Goal: Information Seeking & Learning: Find specific fact

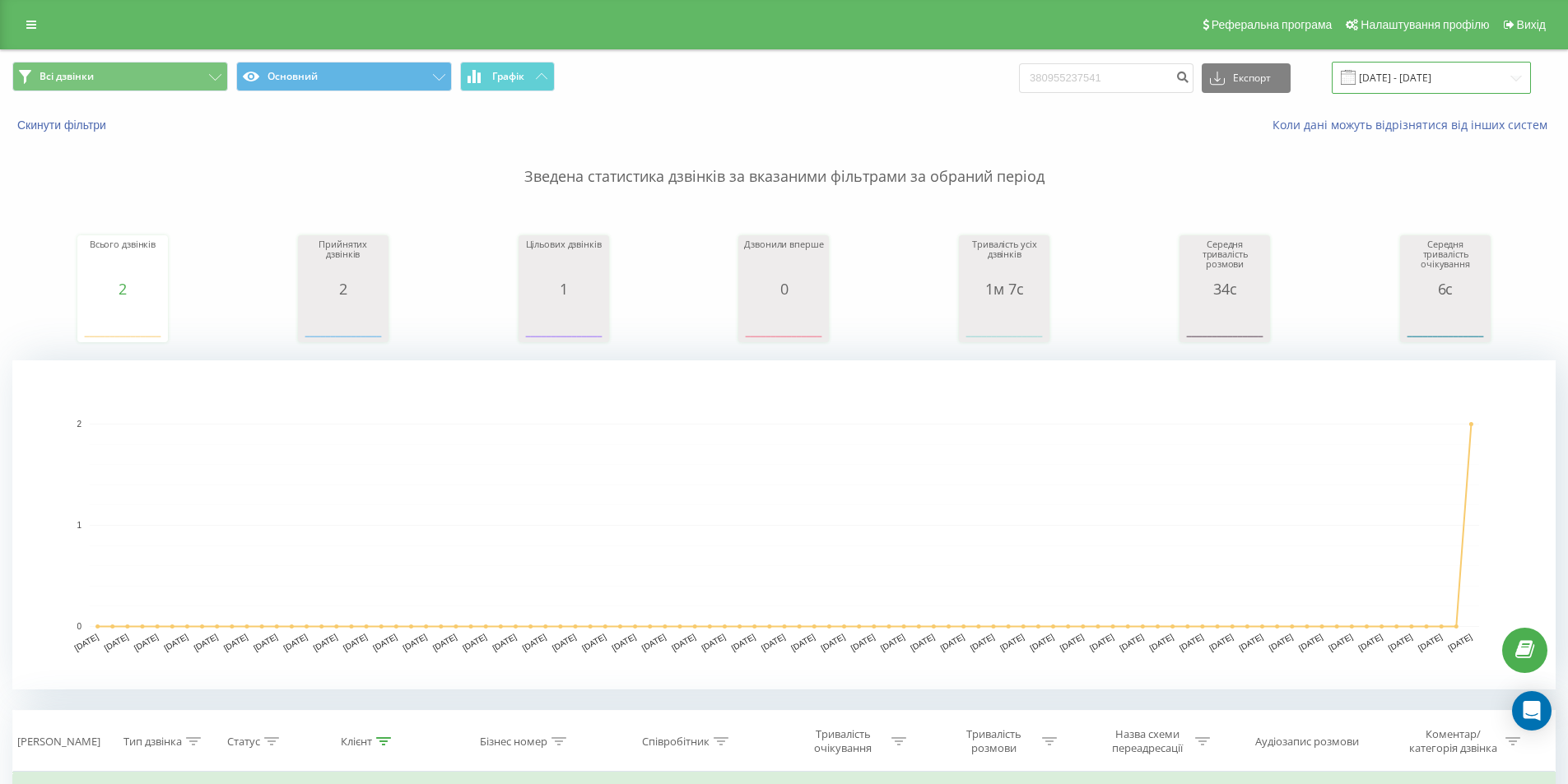
click at [1384, 72] on input "[DATE] - [DATE]" at bounding box center [1430, 78] width 199 height 32
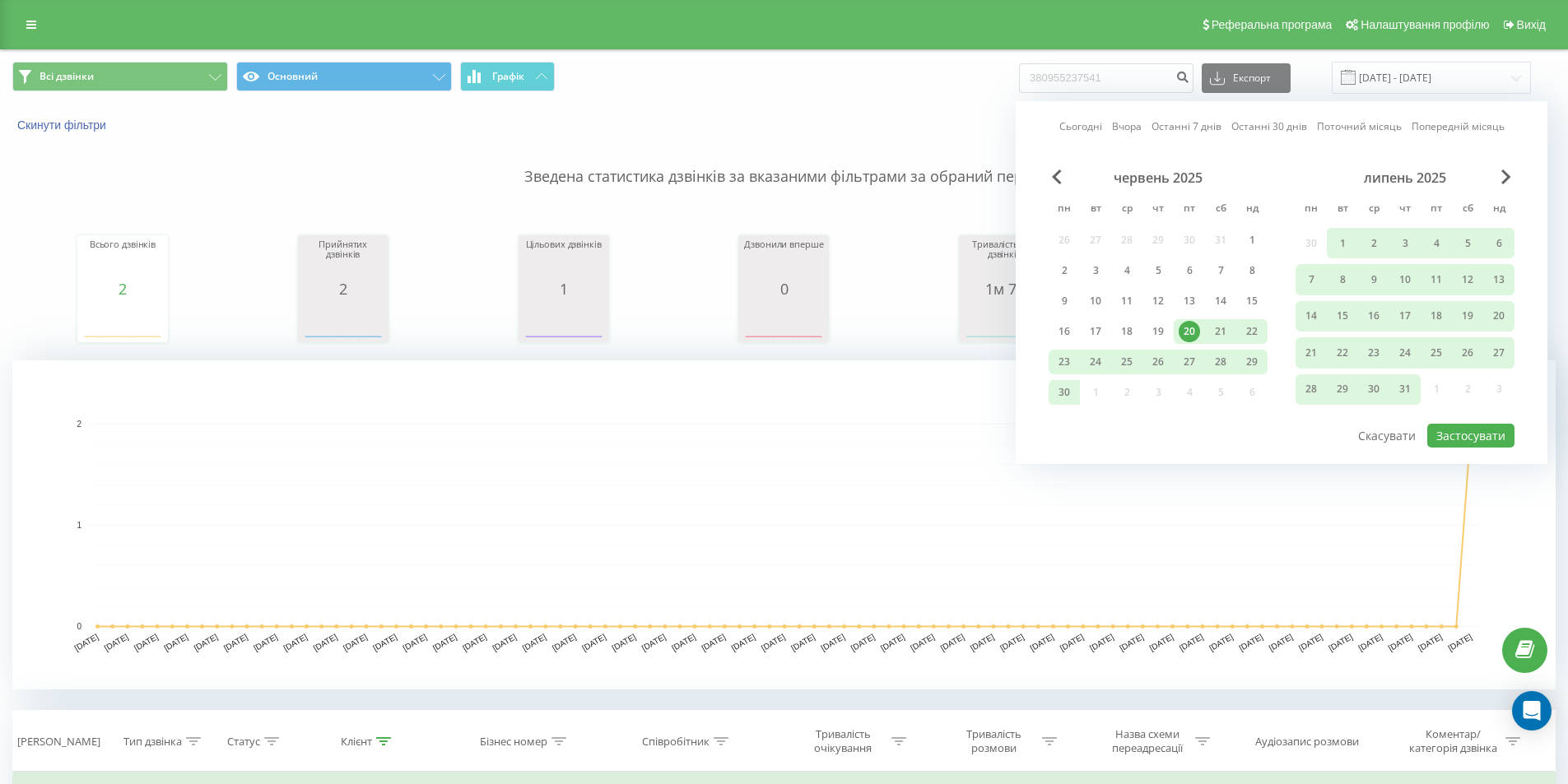
click at [1500, 179] on div "липень 2025" at bounding box center [1405, 177] width 219 height 16
click at [1511, 172] on div "липень 2025" at bounding box center [1405, 177] width 219 height 16
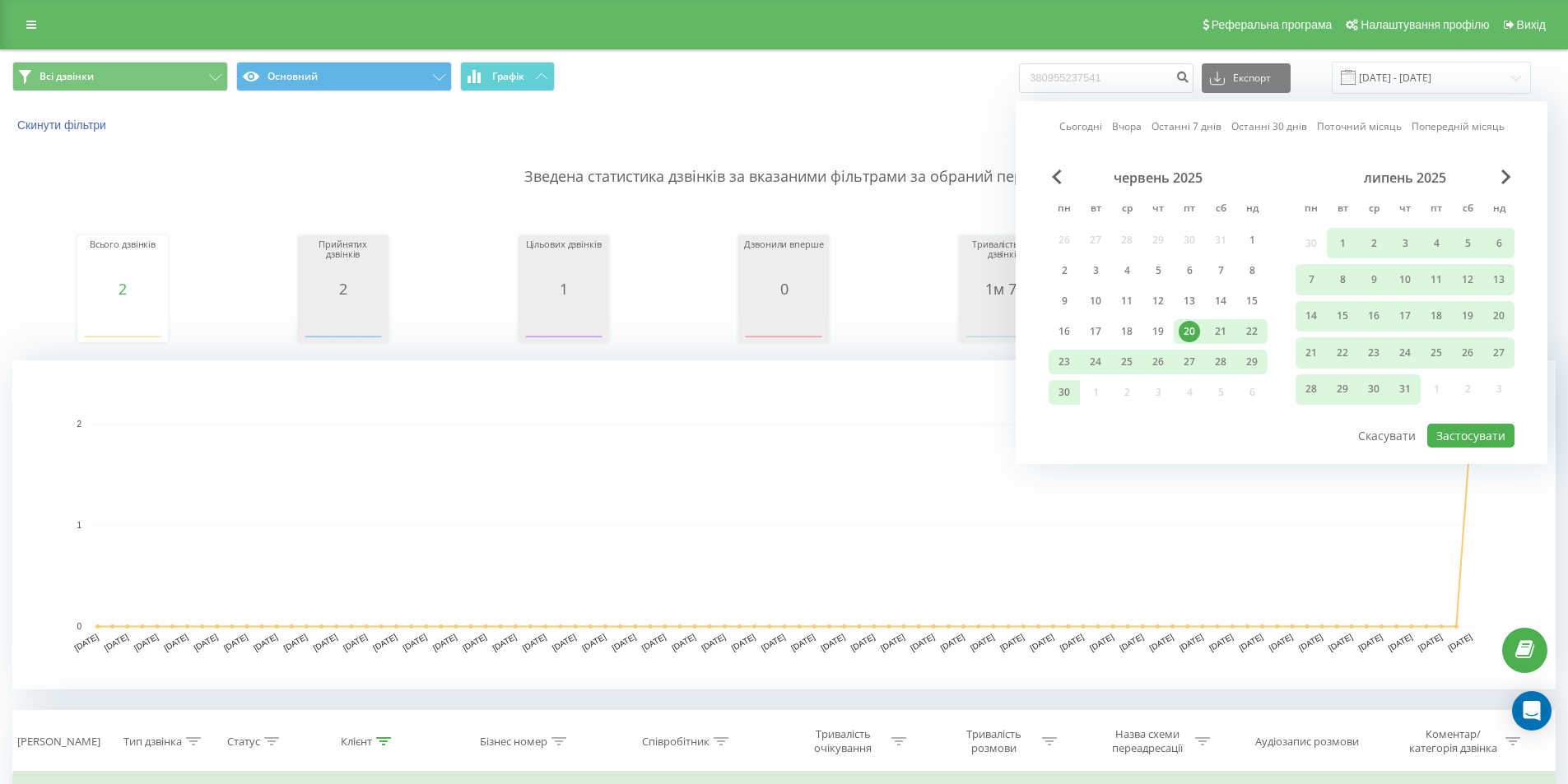
click at [1511, 172] on div "липень 2025" at bounding box center [1405, 177] width 219 height 16
click at [1511, 176] on span "Next Month" at bounding box center [1506, 177] width 9 height 15
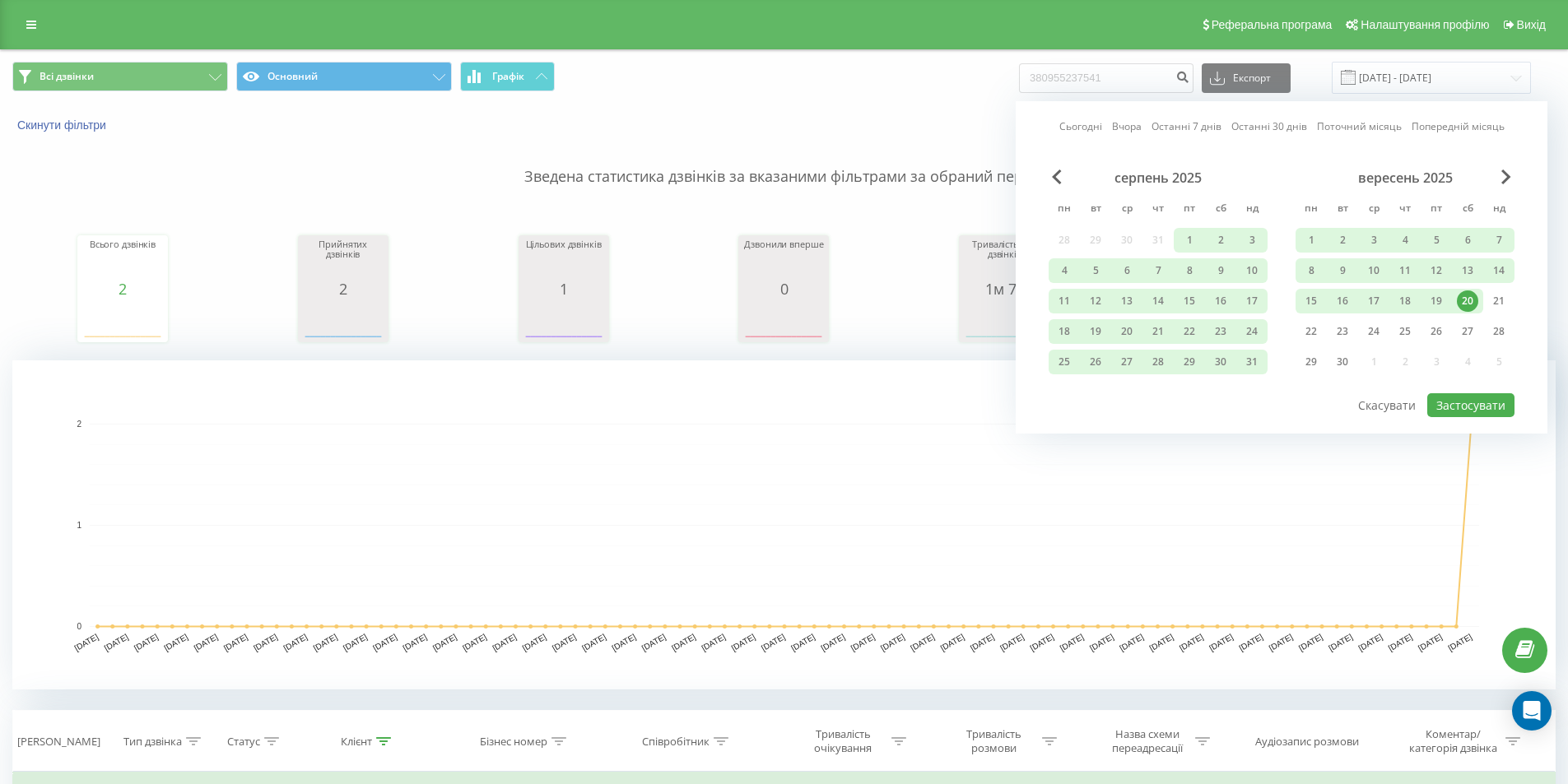
click at [1460, 294] on div "20" at bounding box center [1467, 301] width 22 height 22
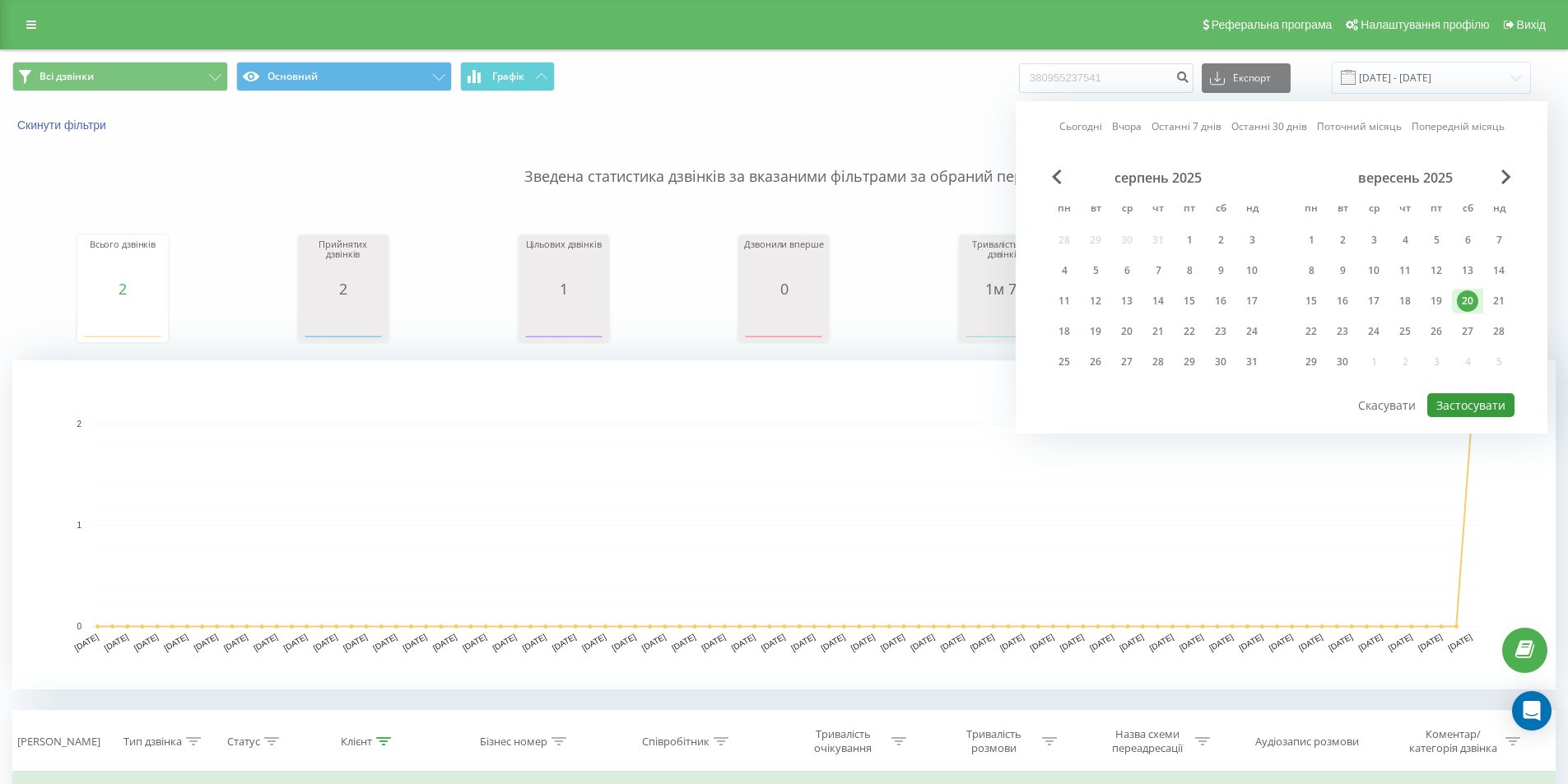
click at [1465, 409] on button "Застосувати" at bounding box center [1470, 404] width 88 height 24
type input "[DATE] - [DATE]"
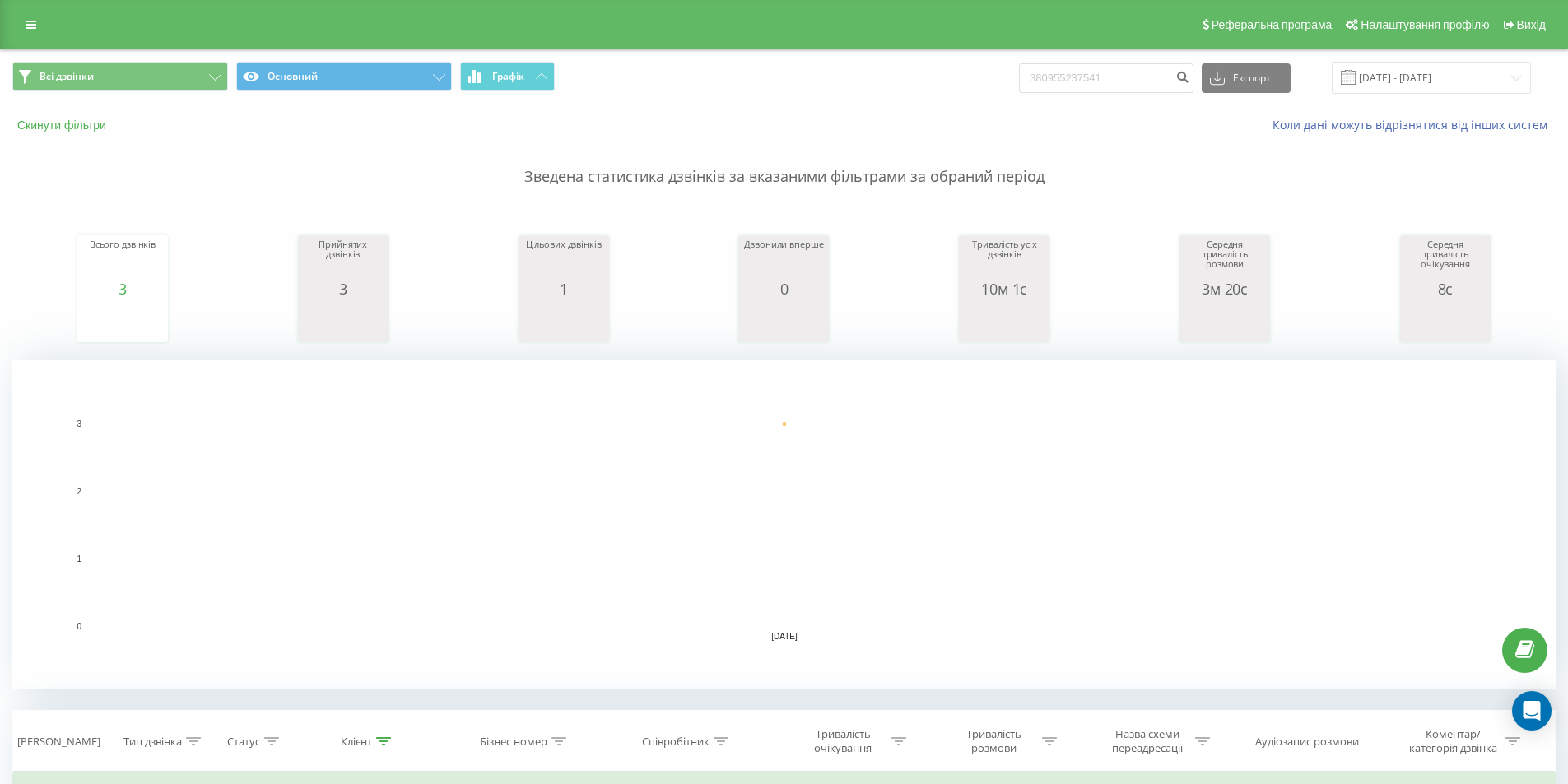
click at [101, 132] on button "Скинути фільтри" at bounding box center [63, 125] width 102 height 15
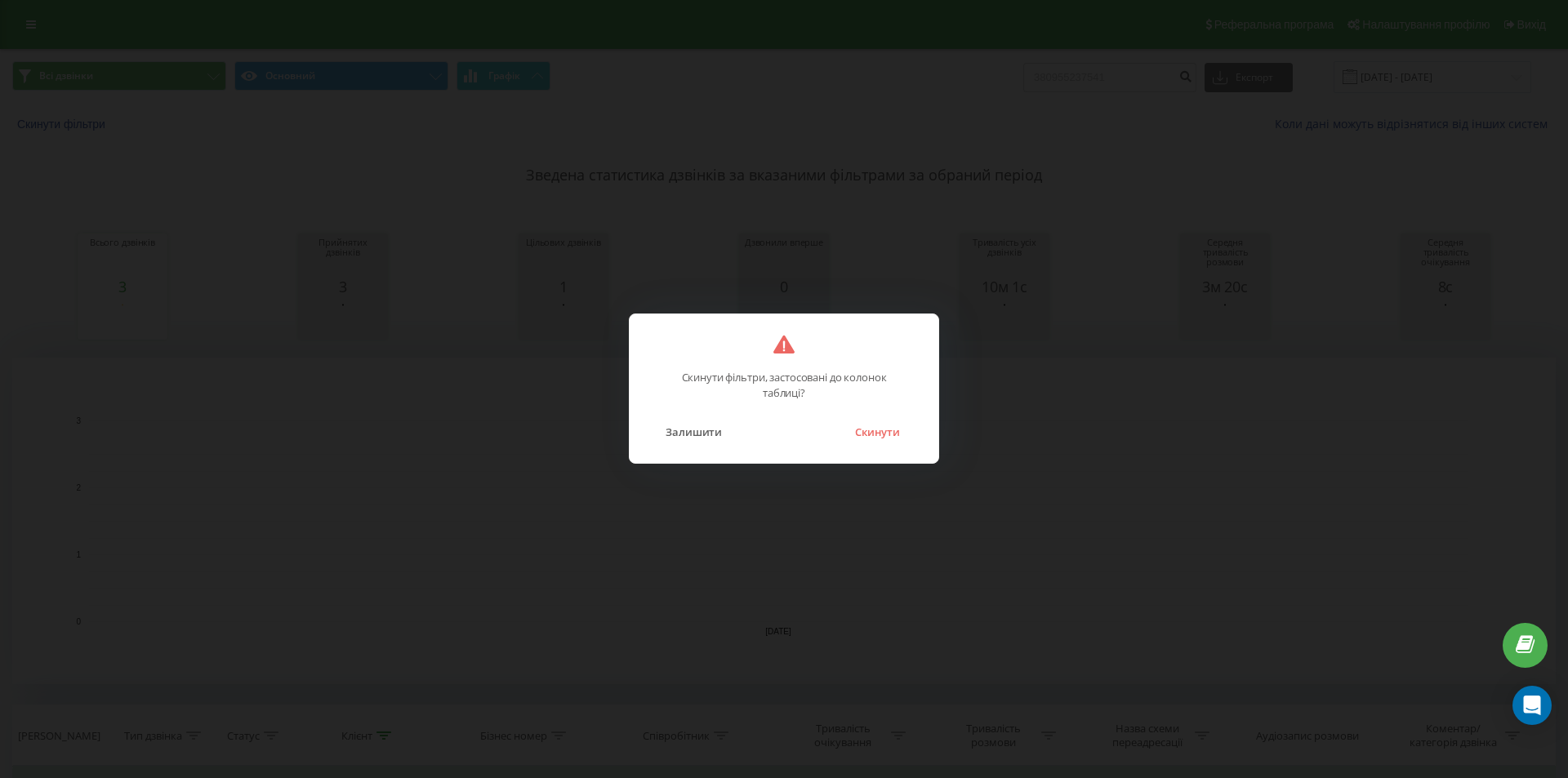
click at [861, 447] on div "Скинути фільтри, застосовані до колонок таблиці? Залишити Скинути" at bounding box center [784, 388] width 310 height 151
click at [865, 442] on button "Скинути" at bounding box center [878, 432] width 62 height 22
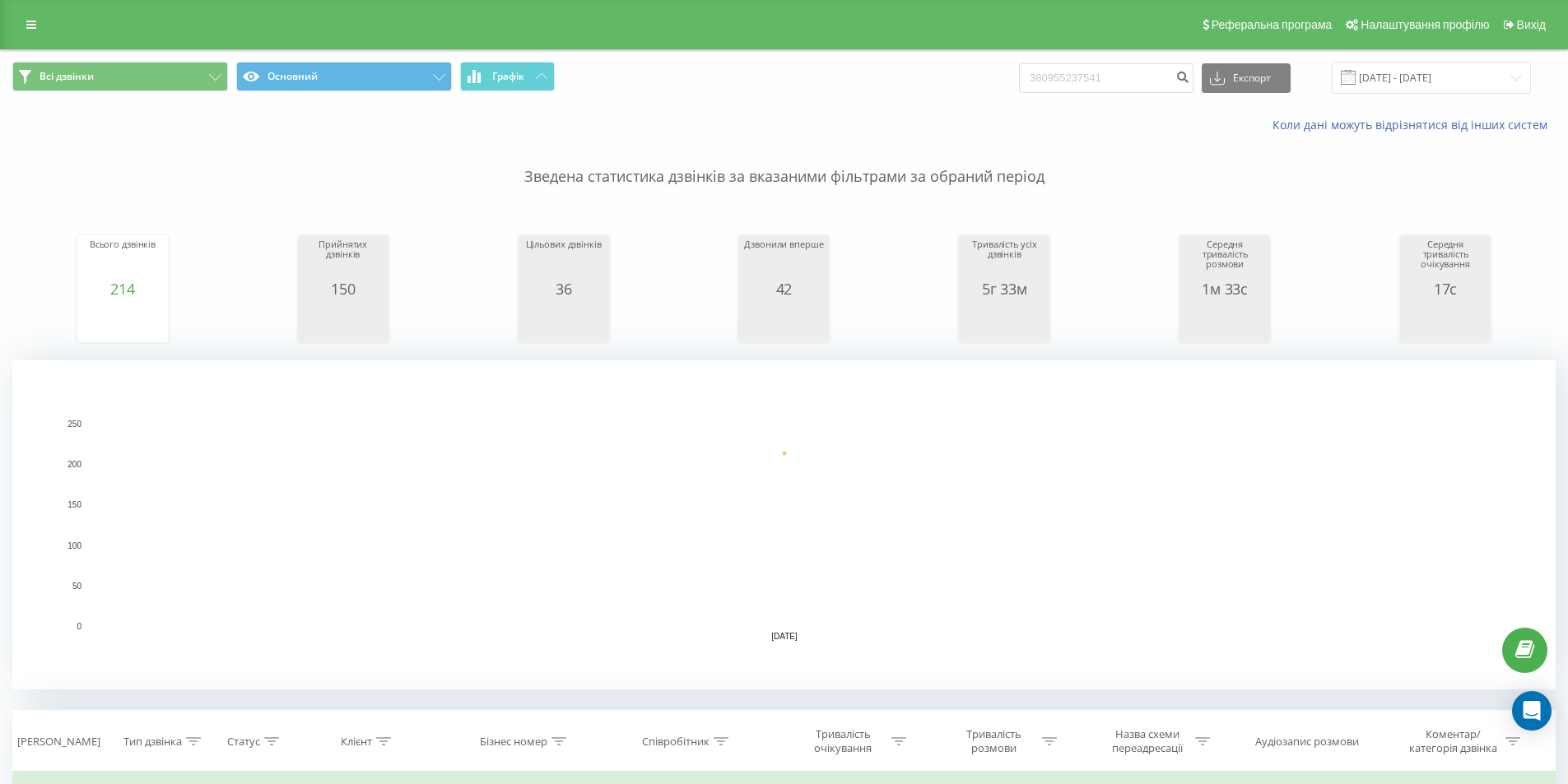
scroll to position [494, 0]
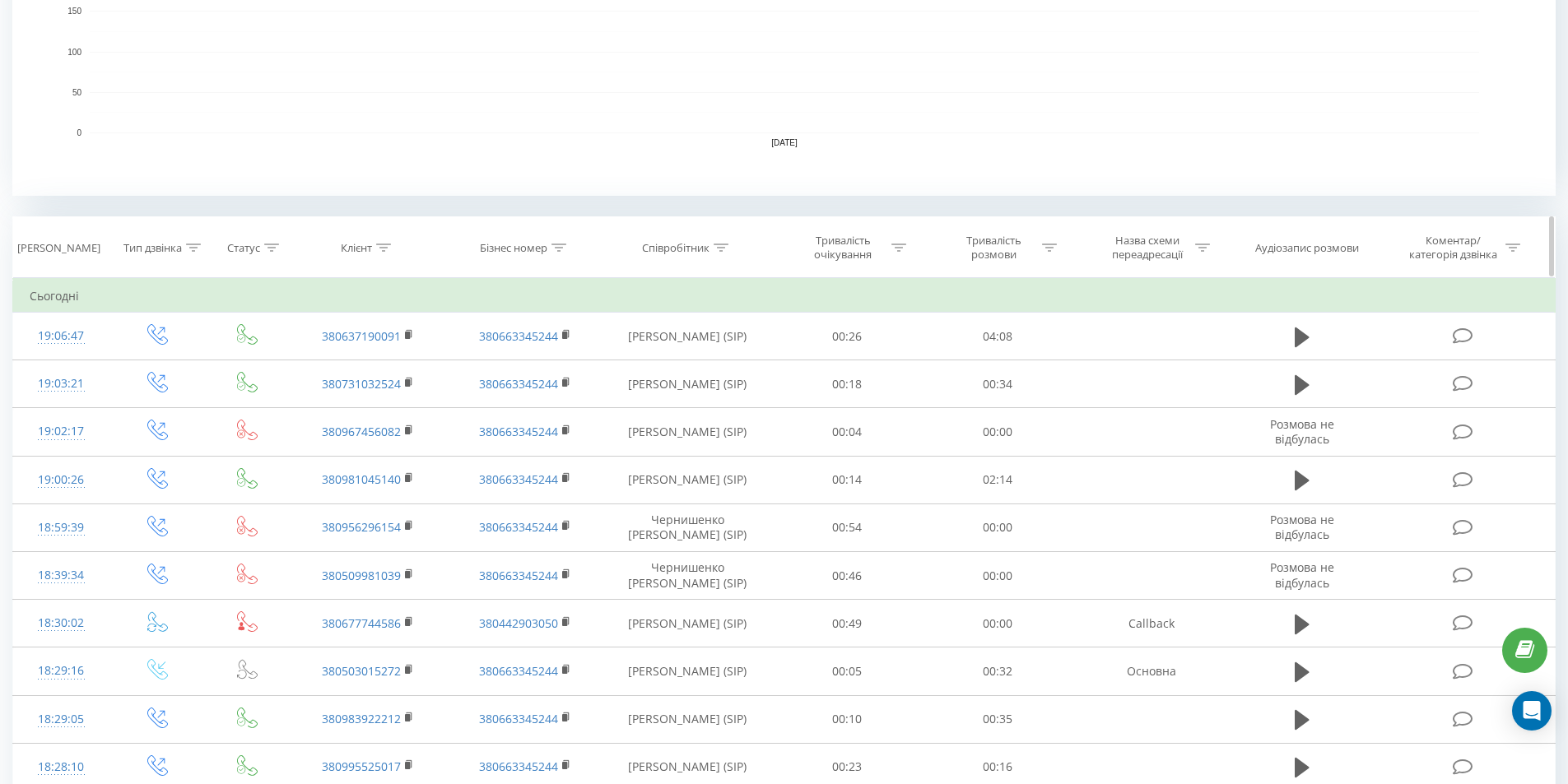
click at [728, 244] on icon at bounding box center [721, 248] width 15 height 8
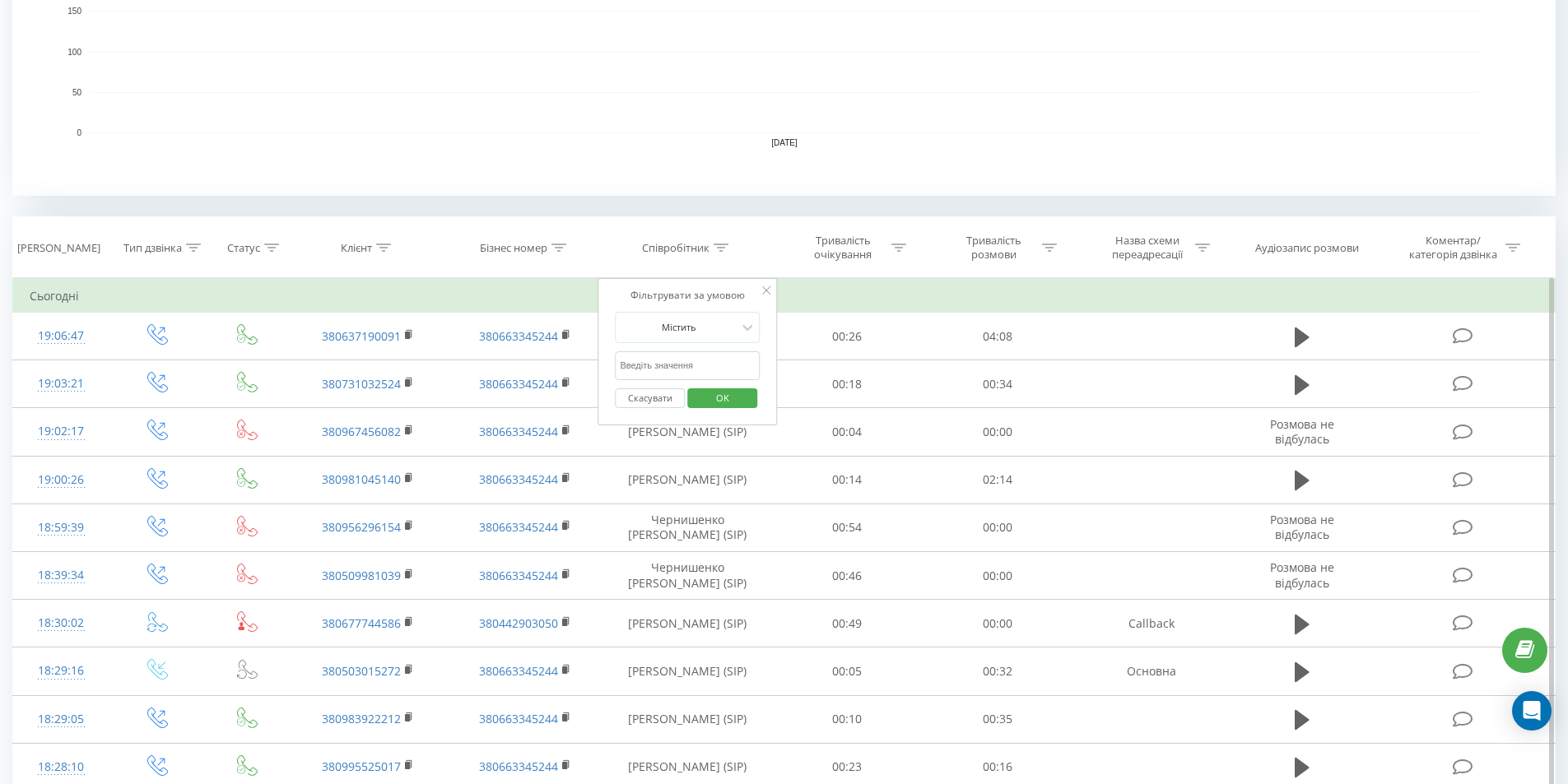
click at [705, 362] on input "text" at bounding box center [687, 366] width 145 height 29
type input "[PERSON_NAME]"
click at [709, 409] on span "OK" at bounding box center [722, 398] width 46 height 25
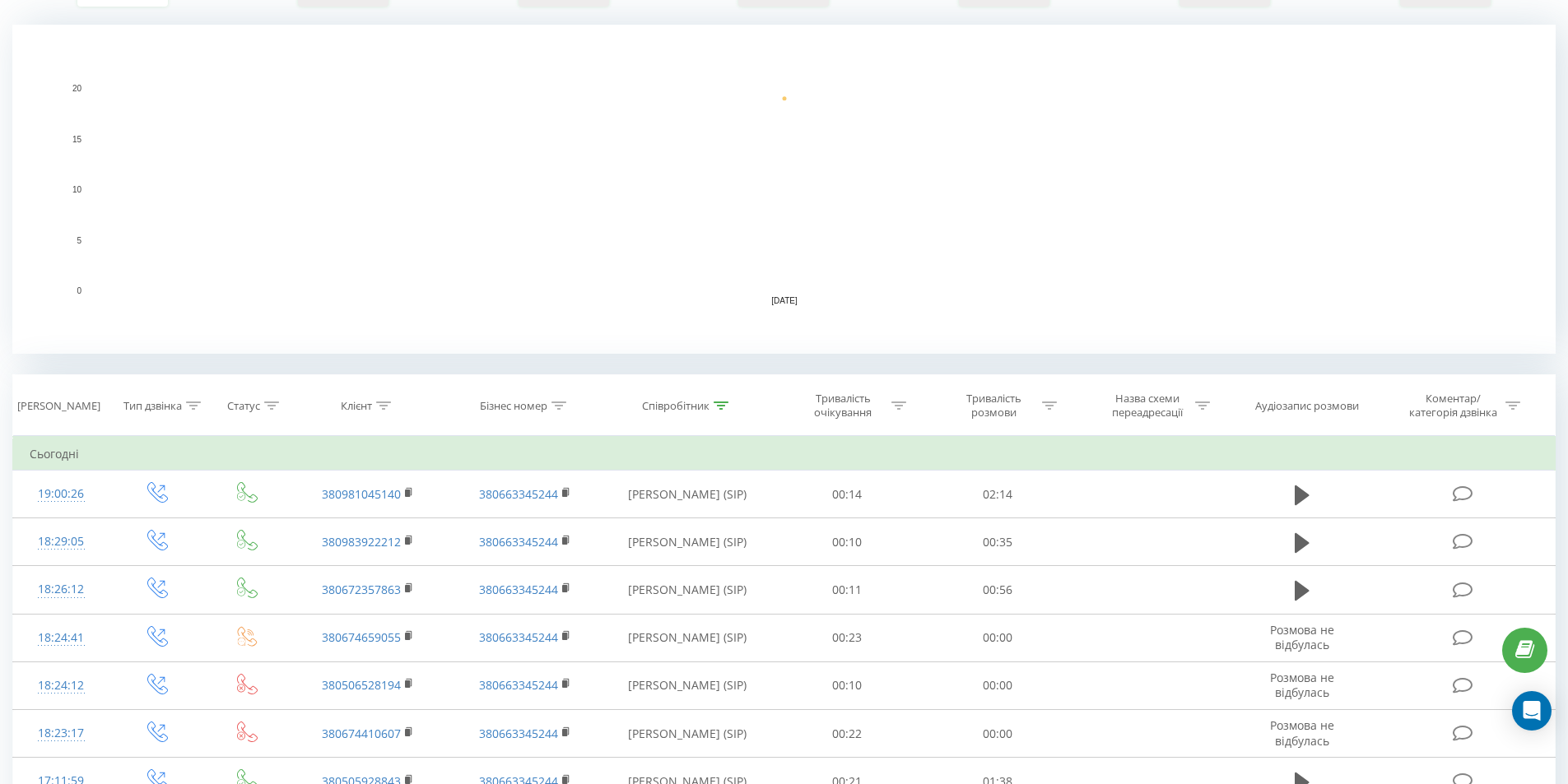
scroll to position [89, 0]
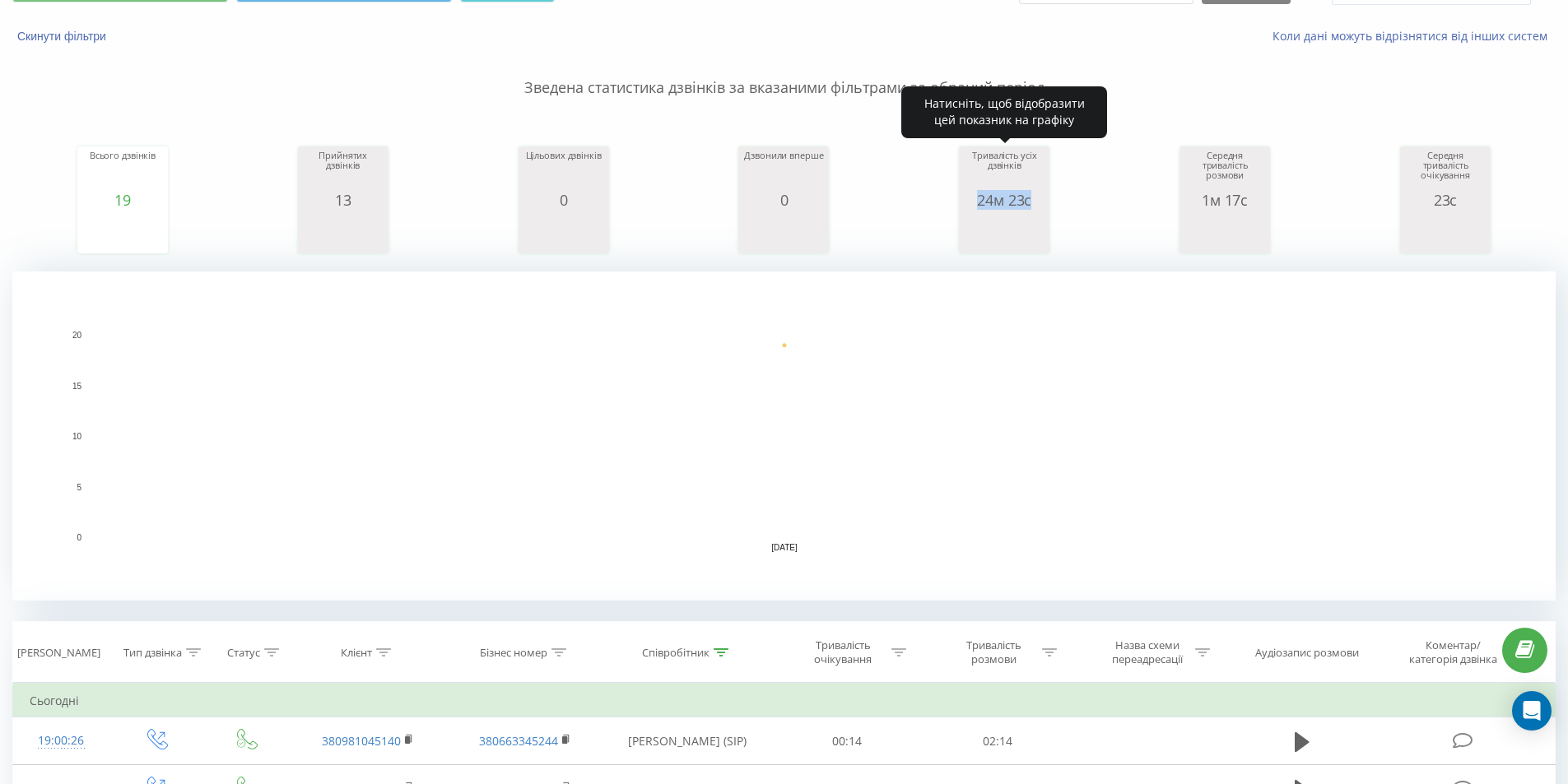
drag, startPoint x: 974, startPoint y: 204, endPoint x: 1049, endPoint y: 204, distance: 75.0
click at [1049, 204] on div "Тривалість усіх дзвінків 24м 23с date allConversationsLength [DATE] 1,[PHONE_NU…" at bounding box center [1004, 200] width 90 height 107
copy div "24м 23с"
